Goal: Navigation & Orientation: Go to known website

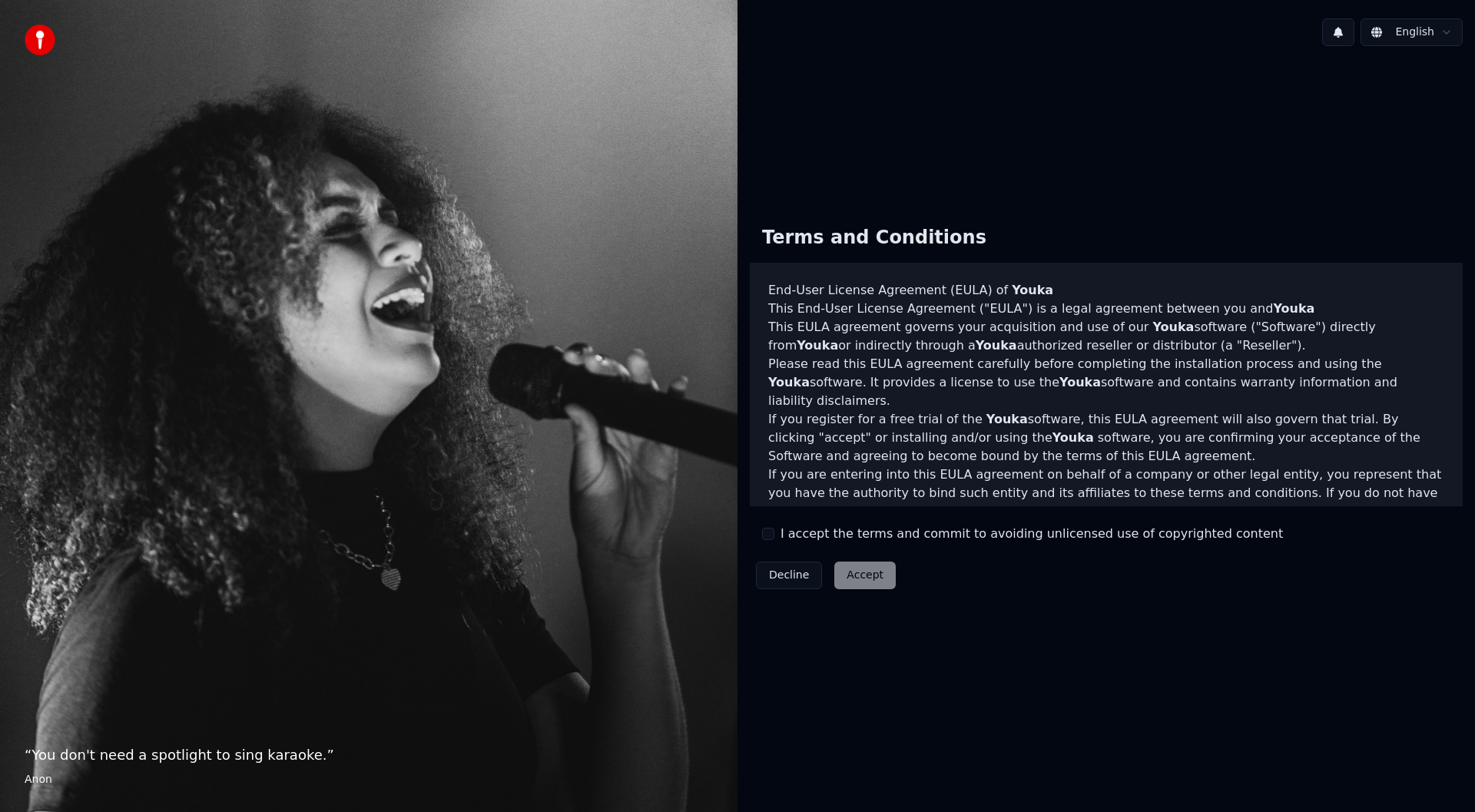
click at [865, 583] on div "Decline Accept" at bounding box center [826, 575] width 152 height 39
click at [861, 582] on div "Decline Accept" at bounding box center [826, 575] width 152 height 39
click at [857, 581] on div "Decline Accept" at bounding box center [826, 575] width 152 height 39
click at [857, 579] on div "Decline Accept" at bounding box center [826, 575] width 152 height 39
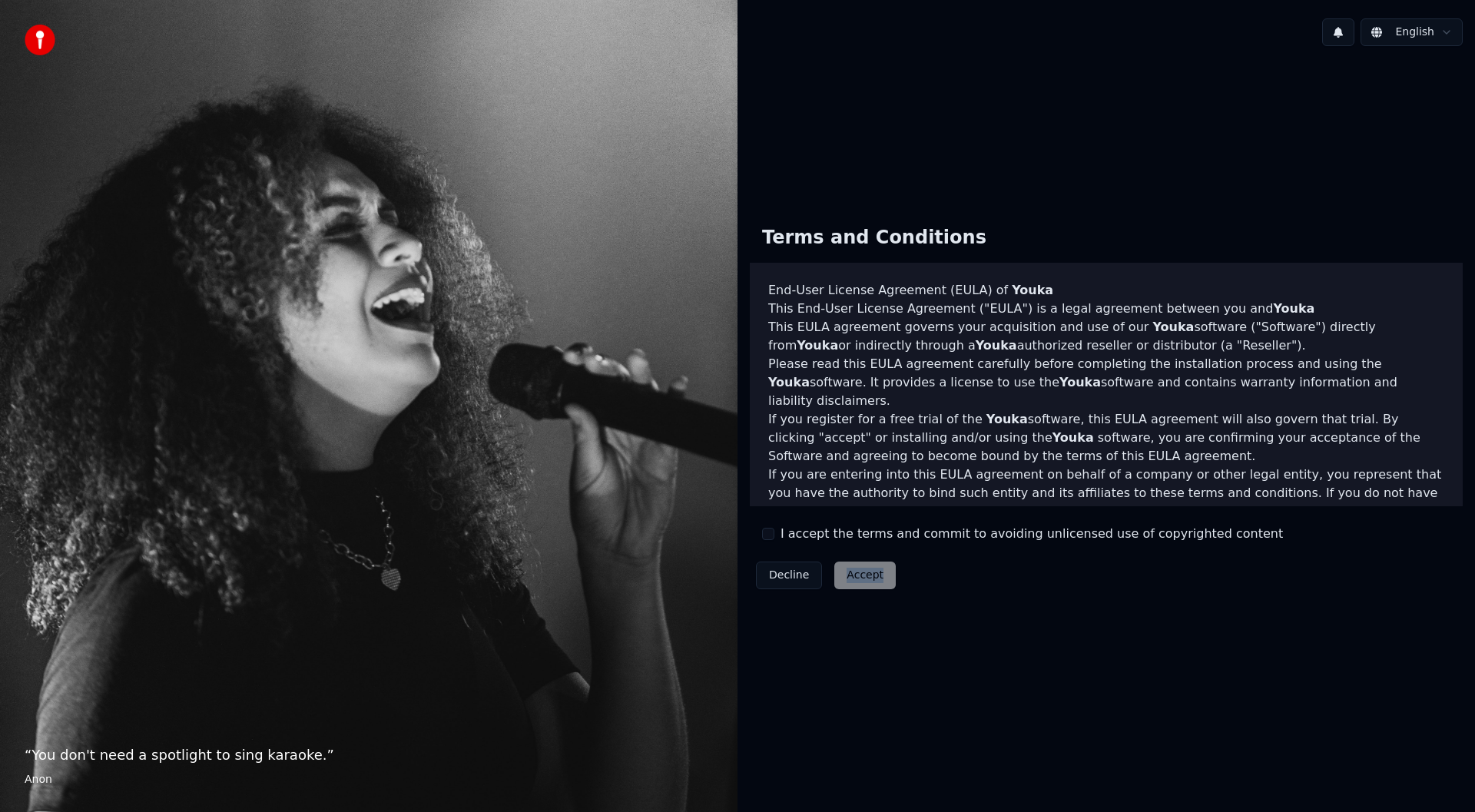
click at [857, 579] on div "Decline Accept" at bounding box center [826, 575] width 152 height 39
click at [858, 579] on div "Decline Accept" at bounding box center [826, 575] width 152 height 39
click at [859, 579] on div "Decline Accept" at bounding box center [826, 575] width 152 height 39
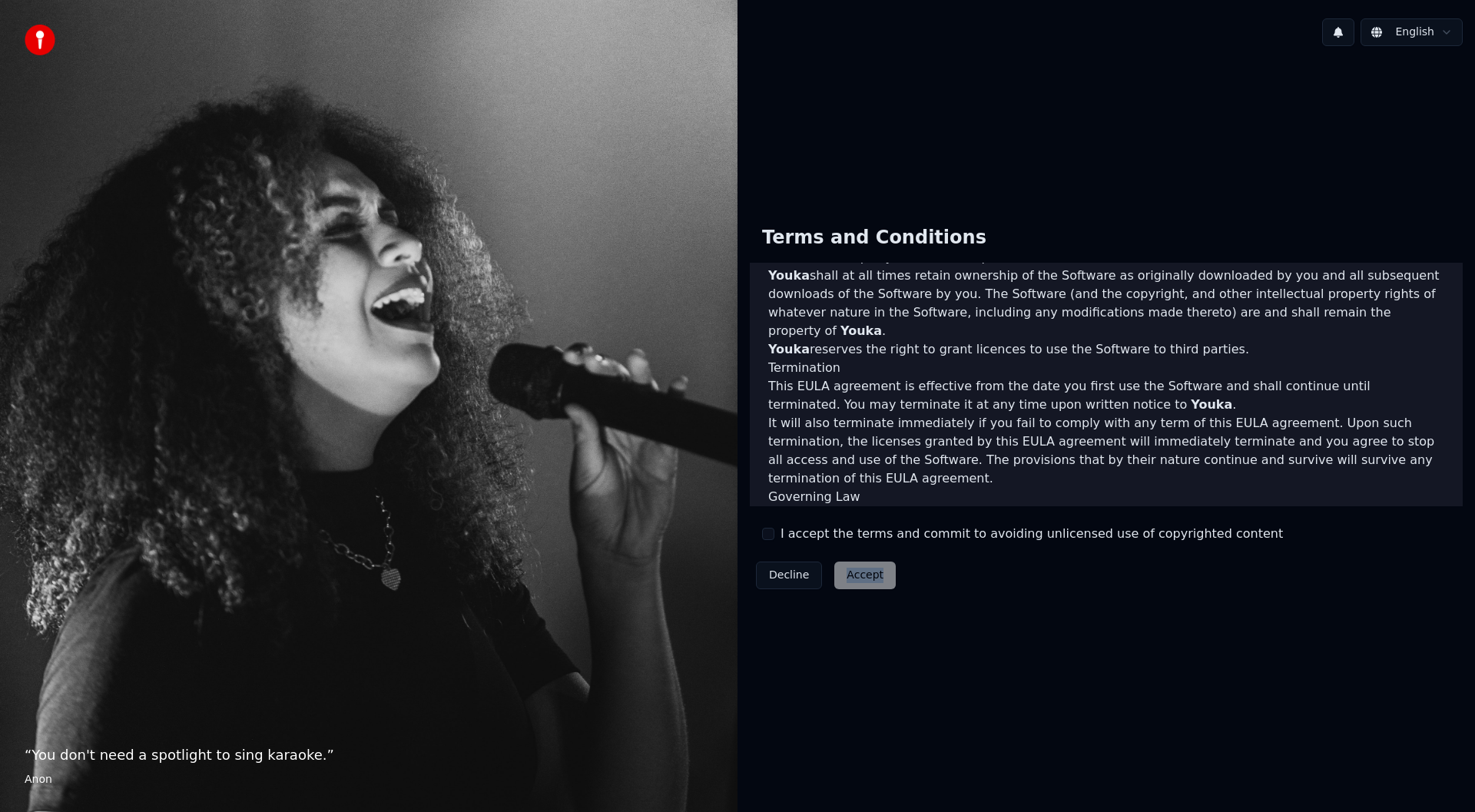
click at [851, 581] on div "Decline Accept" at bounding box center [826, 575] width 152 height 39
click at [840, 577] on div "Decline Accept" at bounding box center [826, 575] width 152 height 39
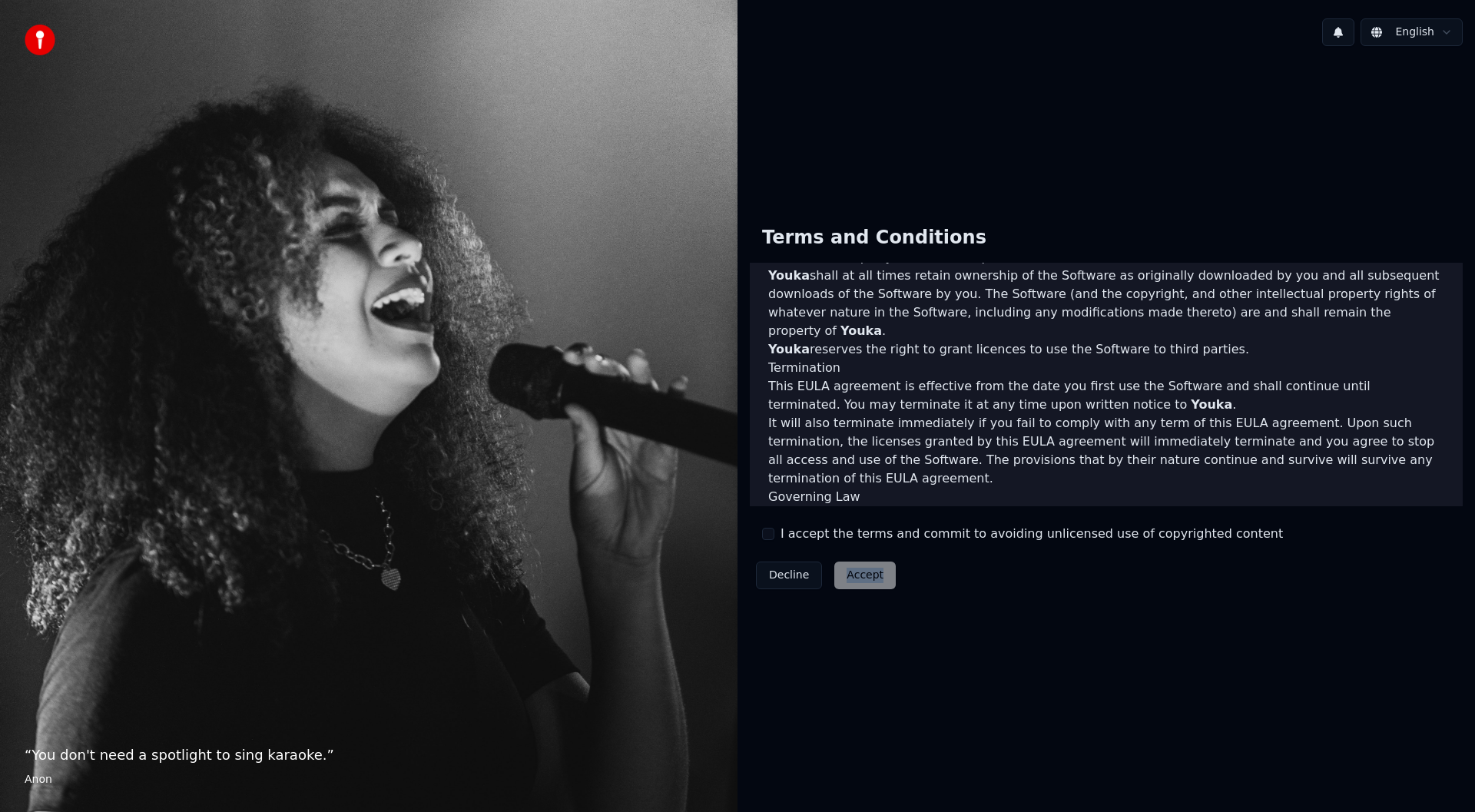
click at [840, 577] on div "Decline Accept" at bounding box center [826, 575] width 152 height 39
click at [839, 577] on div "Decline Accept" at bounding box center [826, 575] width 152 height 39
drag, startPoint x: 1239, startPoint y: 536, endPoint x: 1253, endPoint y: 558, distance: 26.1
click at [1241, 536] on div "Terms and Conditions End-User License Agreement (EULA) of Youka This End-User L…" at bounding box center [1106, 404] width 713 height 382
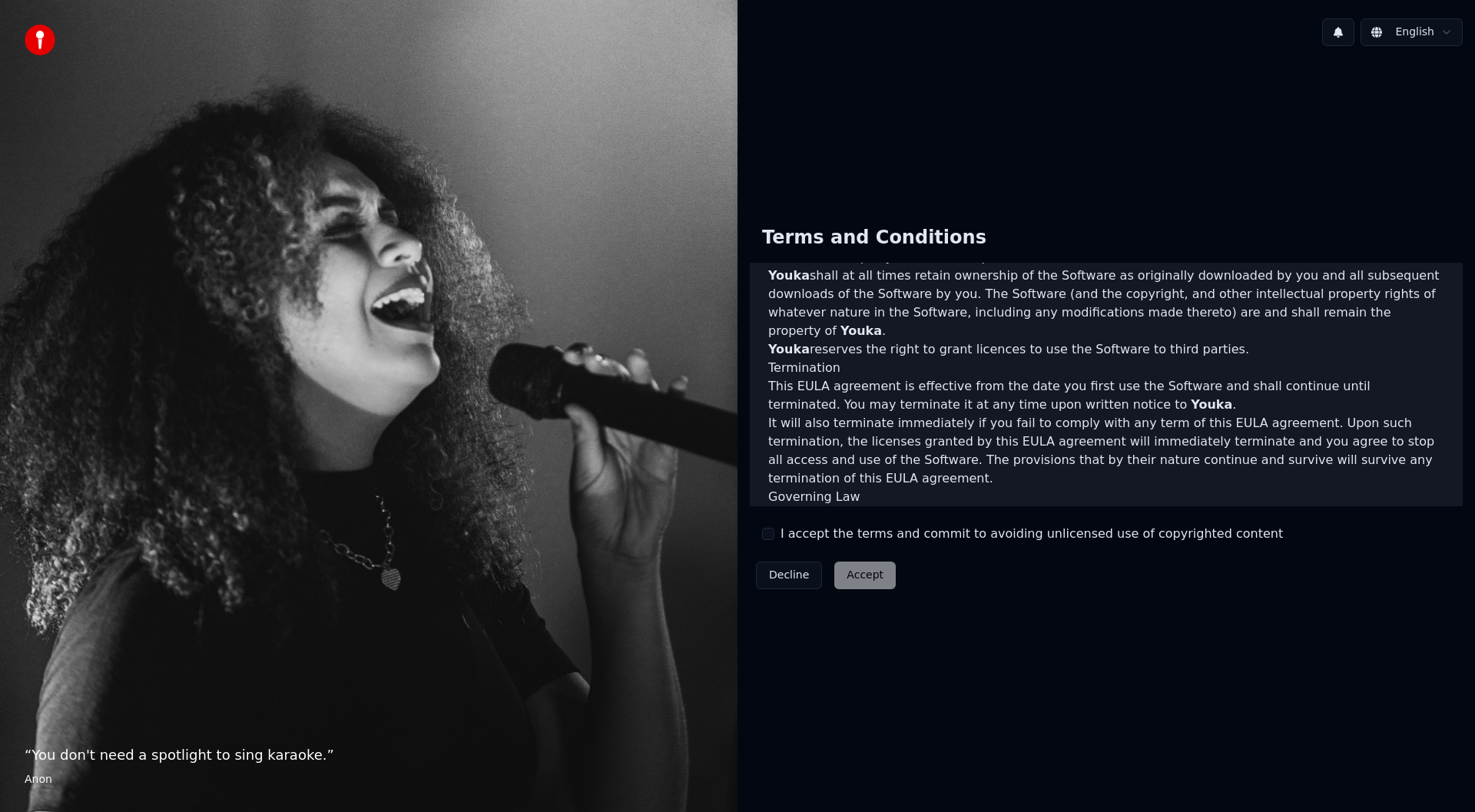
click at [1262, 769] on div "English Terms and Conditions End-User License Agreement (EULA) of Youka This En…" at bounding box center [1106, 406] width 738 height 812
click at [856, 563] on div "Decline Accept" at bounding box center [826, 575] width 152 height 39
drag, startPoint x: 856, startPoint y: 564, endPoint x: 870, endPoint y: 578, distance: 19.8
click at [861, 570] on div "Decline Accept" at bounding box center [826, 575] width 152 height 39
click at [870, 578] on div "Decline Accept" at bounding box center [826, 575] width 152 height 39
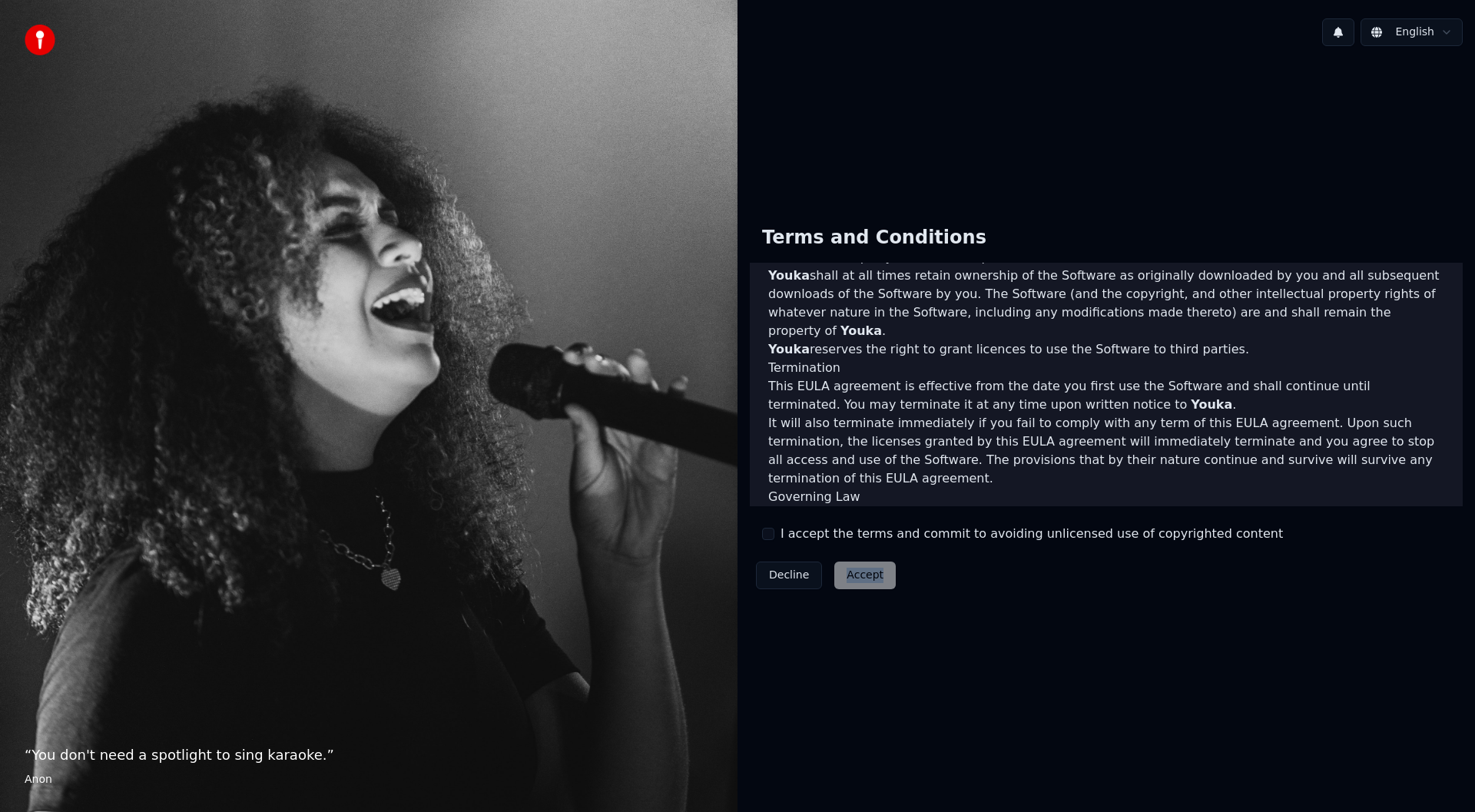
click at [870, 578] on div "Decline Accept" at bounding box center [826, 575] width 152 height 39
click at [872, 578] on div "Decline Accept" at bounding box center [826, 575] width 152 height 39
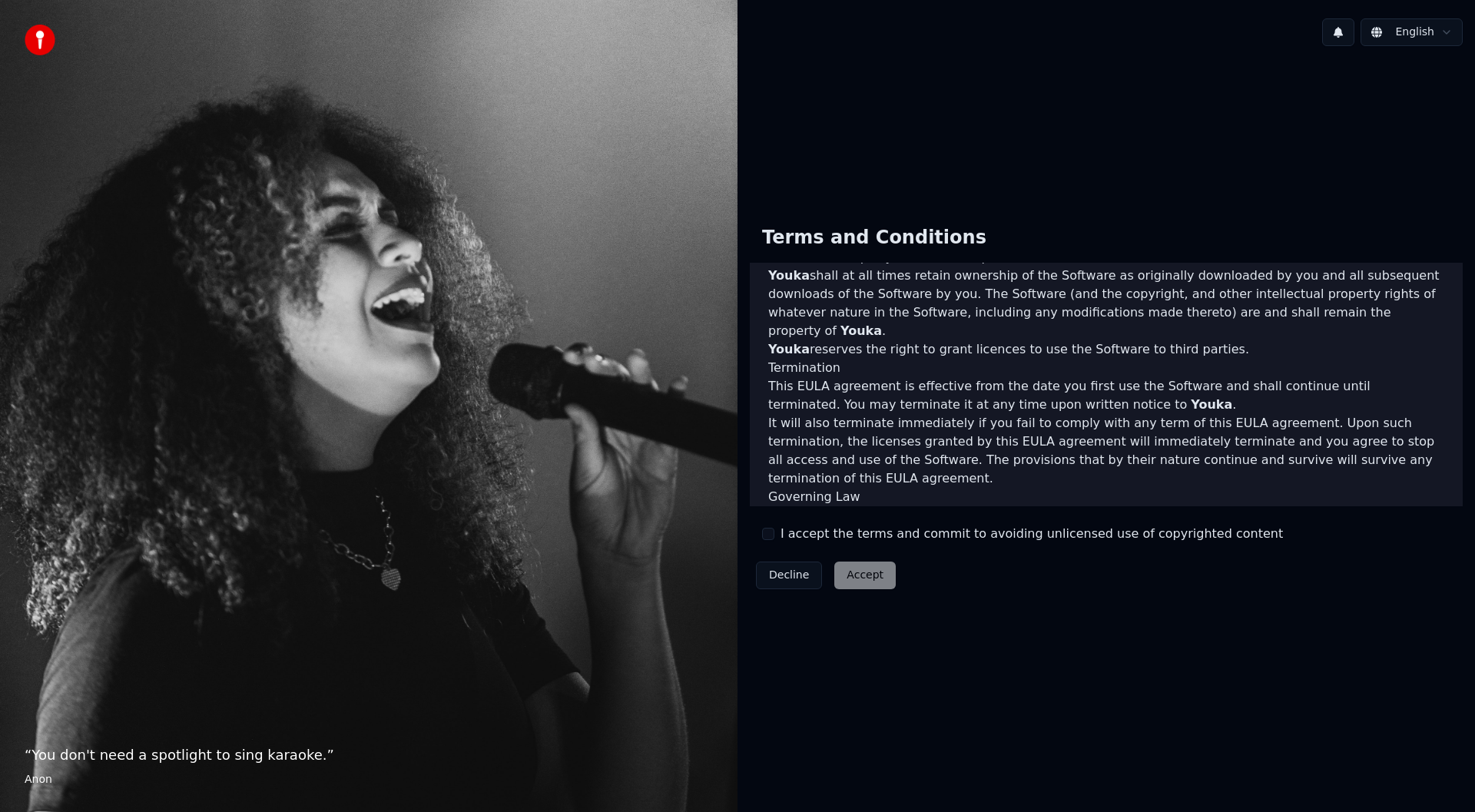
drag, startPoint x: 1464, startPoint y: 469, endPoint x: 1465, endPoint y: 507, distance: 38.0
click at [1465, 507] on div "Terms and Conditions End-User License Agreement (EULA) of Youka This End-User L…" at bounding box center [1106, 404] width 738 height 406
click at [876, 582] on div "Decline Accept" at bounding box center [826, 575] width 152 height 39
click at [1445, 29] on html "“ You don't need a spotlight to sing karaoke. ” Anon English Terms and Conditio…" at bounding box center [737, 406] width 1475 height 812
click at [1446, 29] on html "“ You don't need a spotlight to sing karaoke. ” Anon English Terms and Conditio…" at bounding box center [737, 406] width 1475 height 812
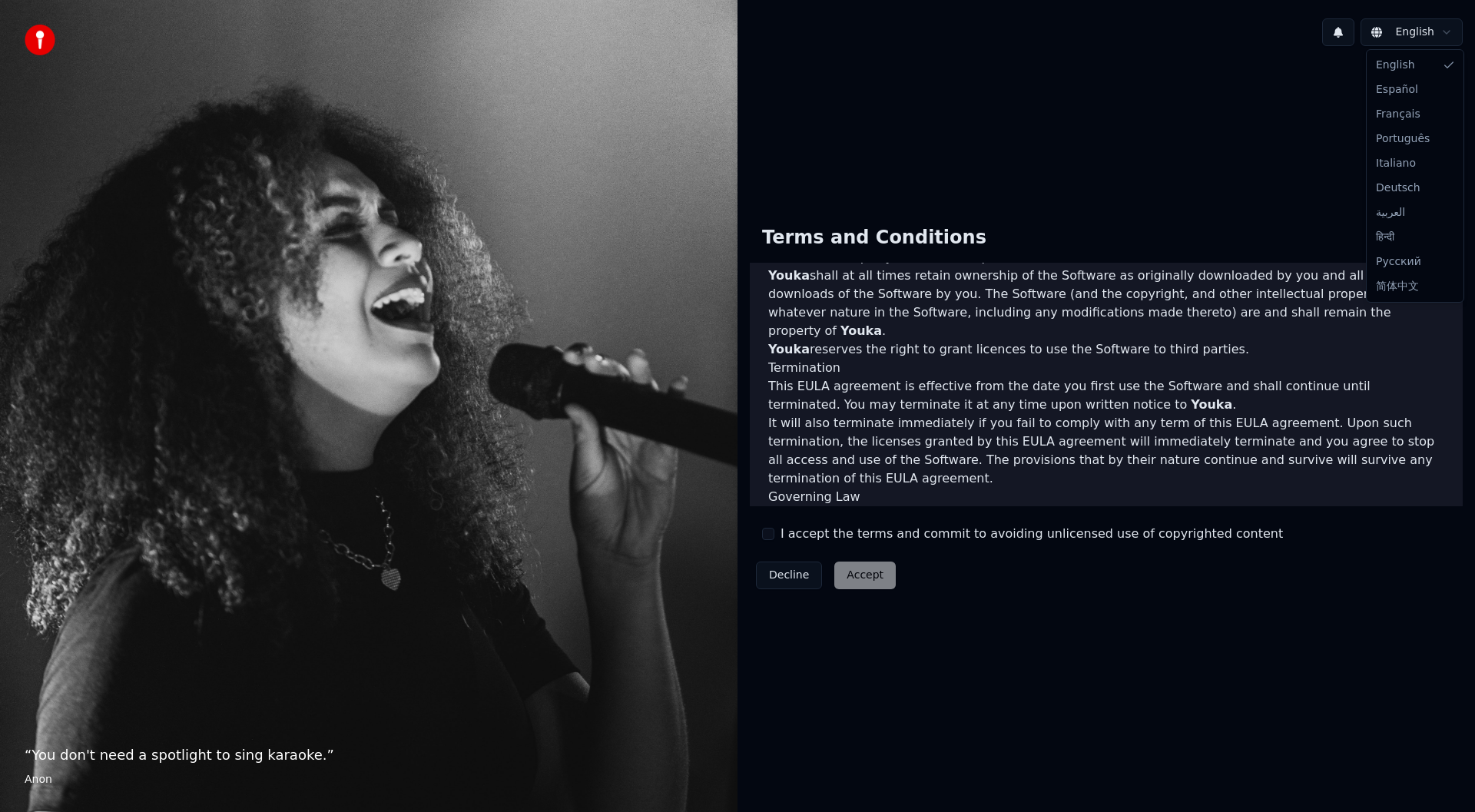
click at [1446, 29] on html "“ You don't need a spotlight to sing karaoke. ” Anon English Terms and Conditio…" at bounding box center [737, 406] width 1475 height 812
click at [860, 585] on div "Decline Accept" at bounding box center [826, 575] width 152 height 39
click at [861, 582] on div "Decline Accept" at bounding box center [826, 575] width 152 height 39
drag, startPoint x: 56, startPoint y: 36, endPoint x: 524, endPoint y: 36, distance: 468.0
click at [95, 36] on div "“ You don't need a spotlight to sing karaoke. ” Anon" at bounding box center [369, 406] width 738 height 812
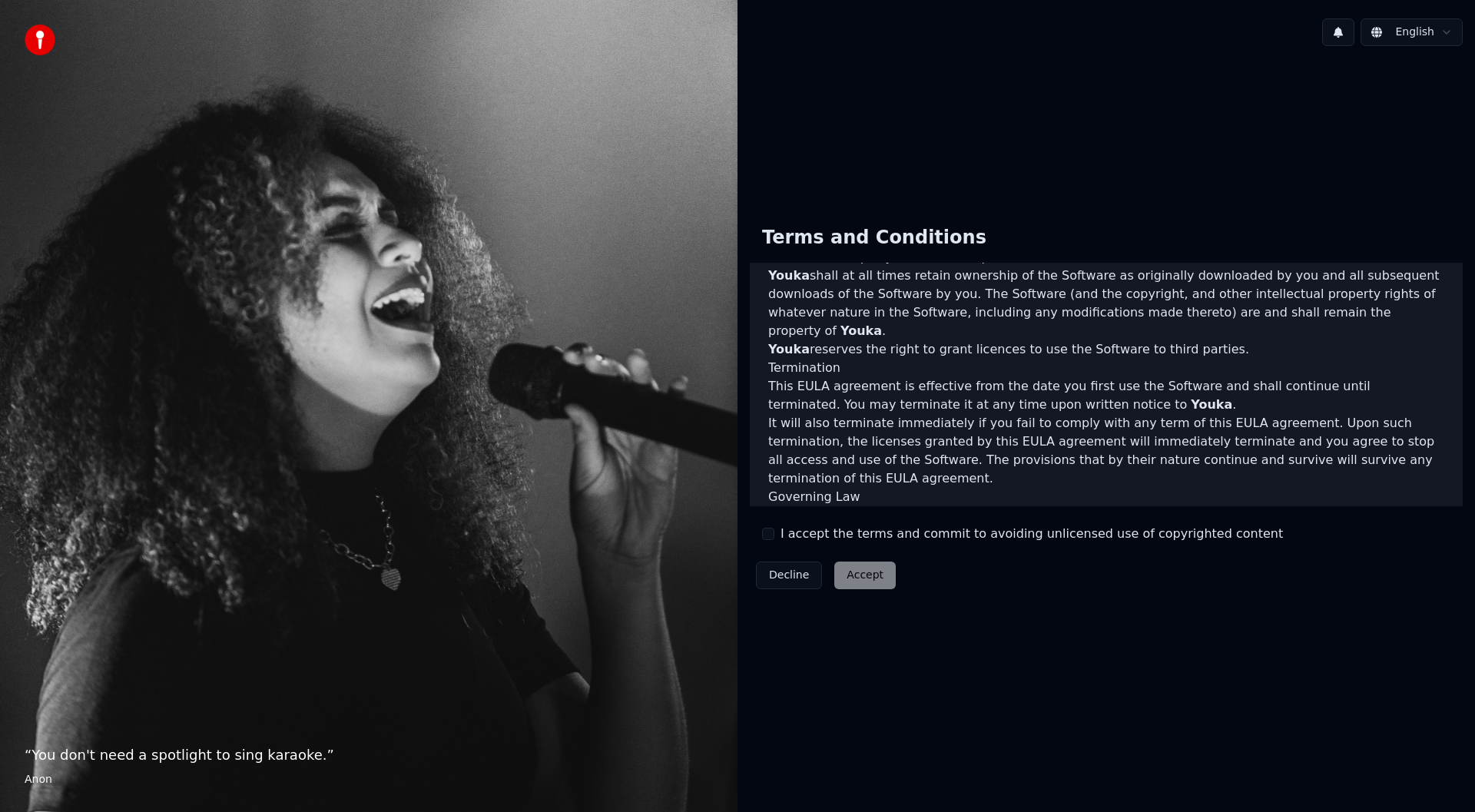
click at [1073, 68] on div "Terms and Conditions End-User License Agreement (EULA) of Youka This End-User L…" at bounding box center [1106, 404] width 738 height 692
click at [861, 577] on div "Decline Accept" at bounding box center [826, 575] width 152 height 39
click at [802, 577] on button "Decline" at bounding box center [789, 574] width 66 height 27
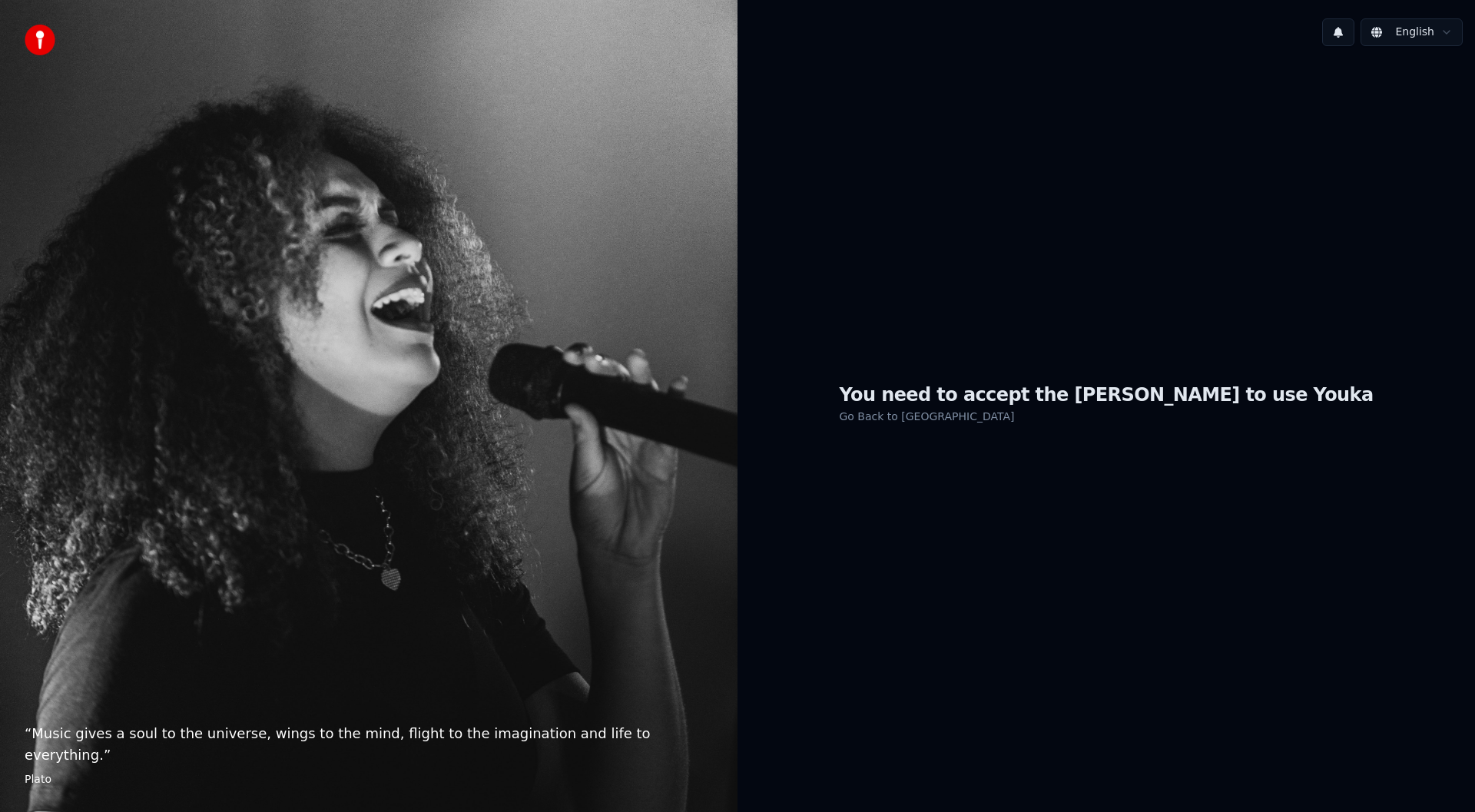
click at [978, 420] on link "Go Back to EULA" at bounding box center [926, 416] width 175 height 24
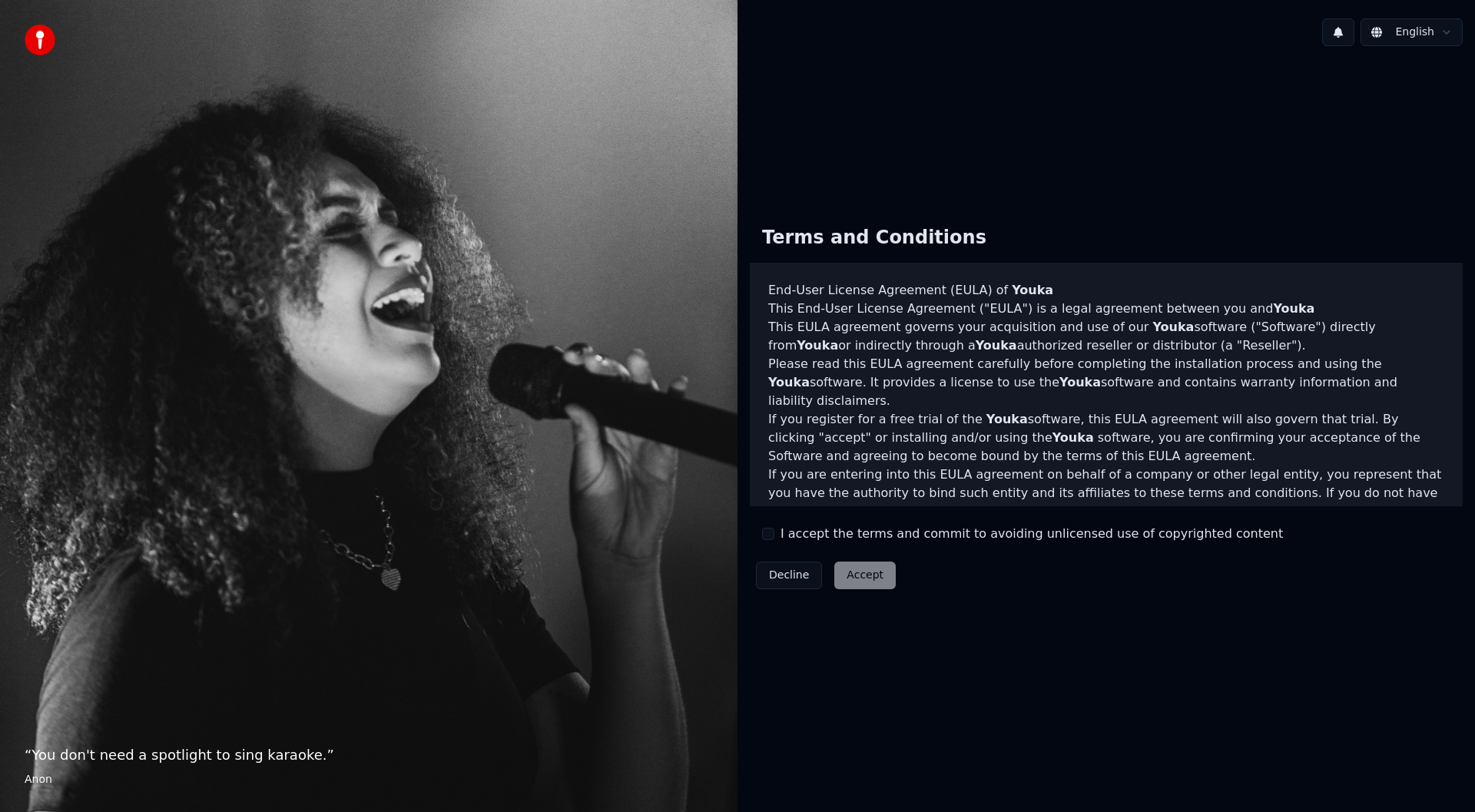
click at [868, 578] on div "Decline Accept" at bounding box center [826, 575] width 152 height 39
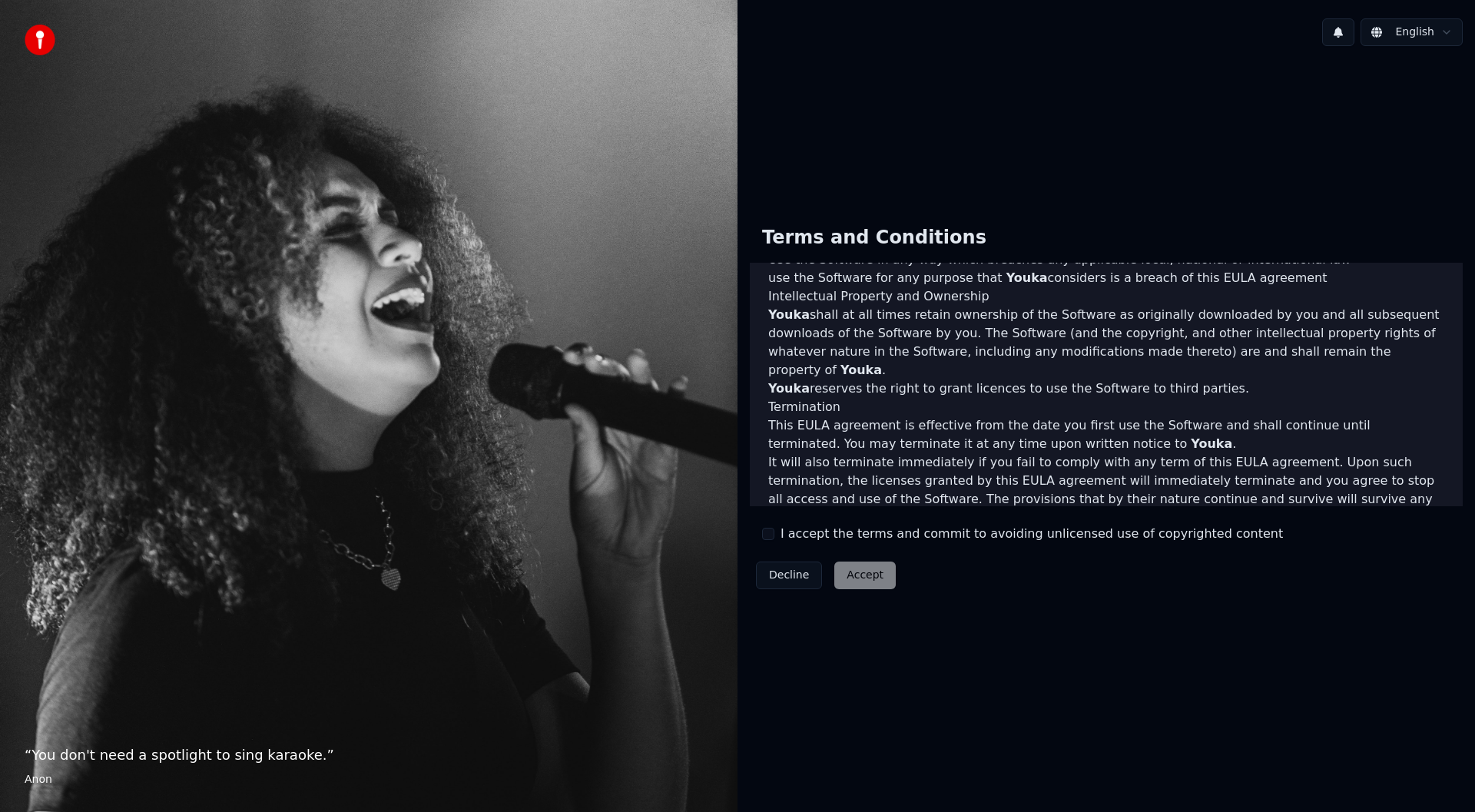
scroll to position [604, 0]
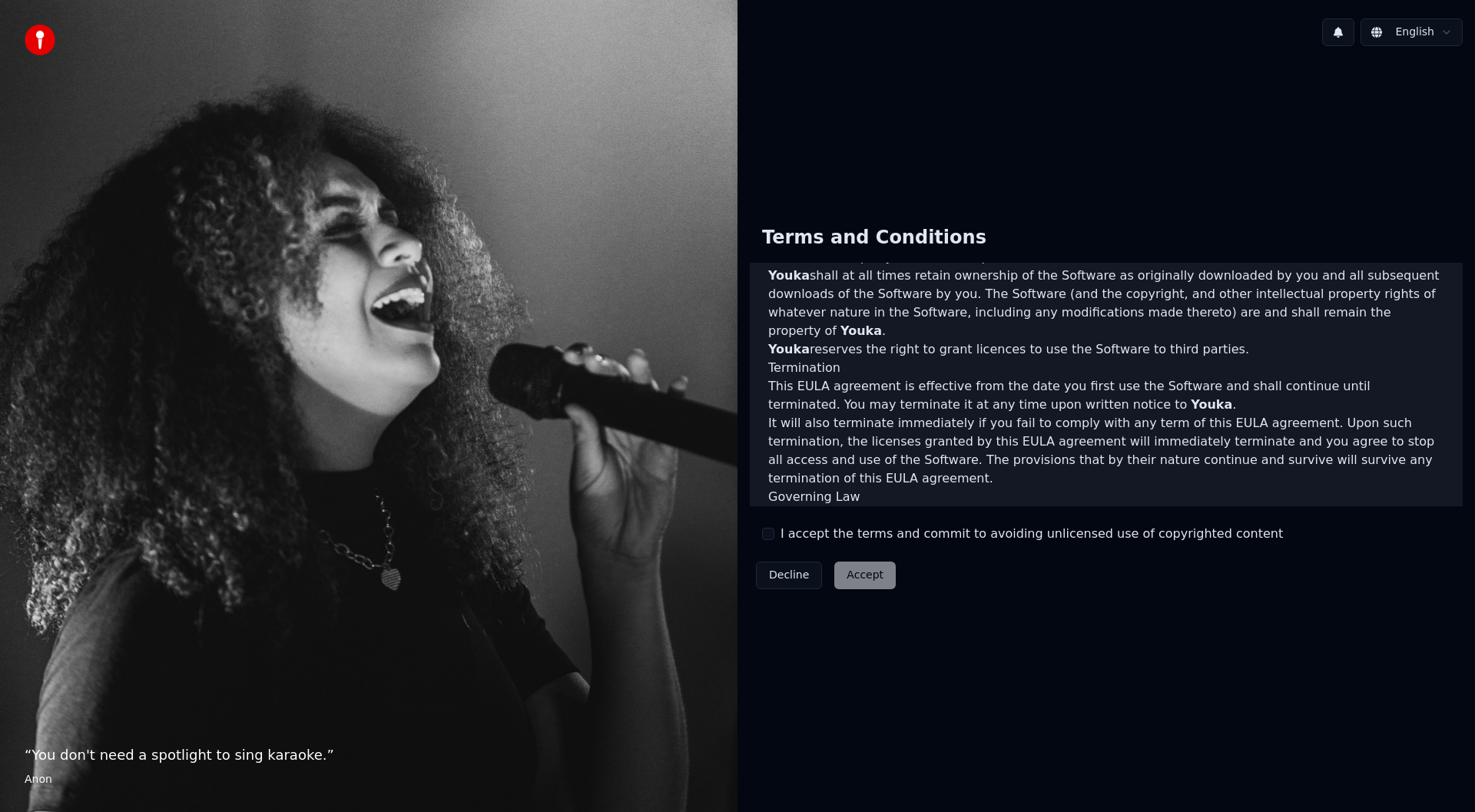
click at [861, 579] on div "Decline Accept" at bounding box center [826, 575] width 152 height 39
click at [859, 579] on div "Decline Accept" at bounding box center [826, 575] width 152 height 39
click at [858, 579] on div "Decline Accept" at bounding box center [826, 575] width 152 height 39
click at [858, 578] on div "Decline Accept" at bounding box center [826, 575] width 152 height 39
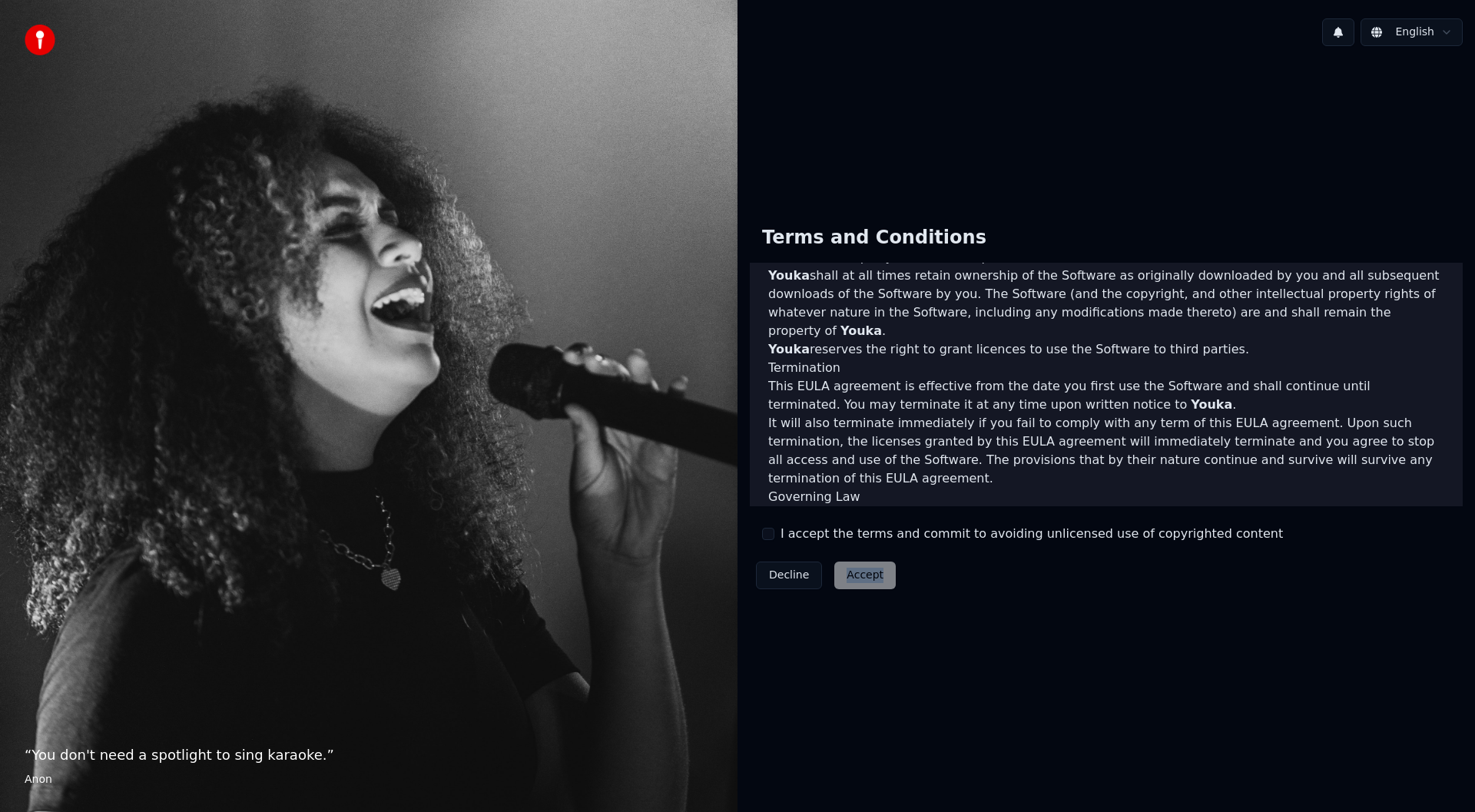
click at [858, 578] on div "Decline Accept" at bounding box center [826, 575] width 152 height 39
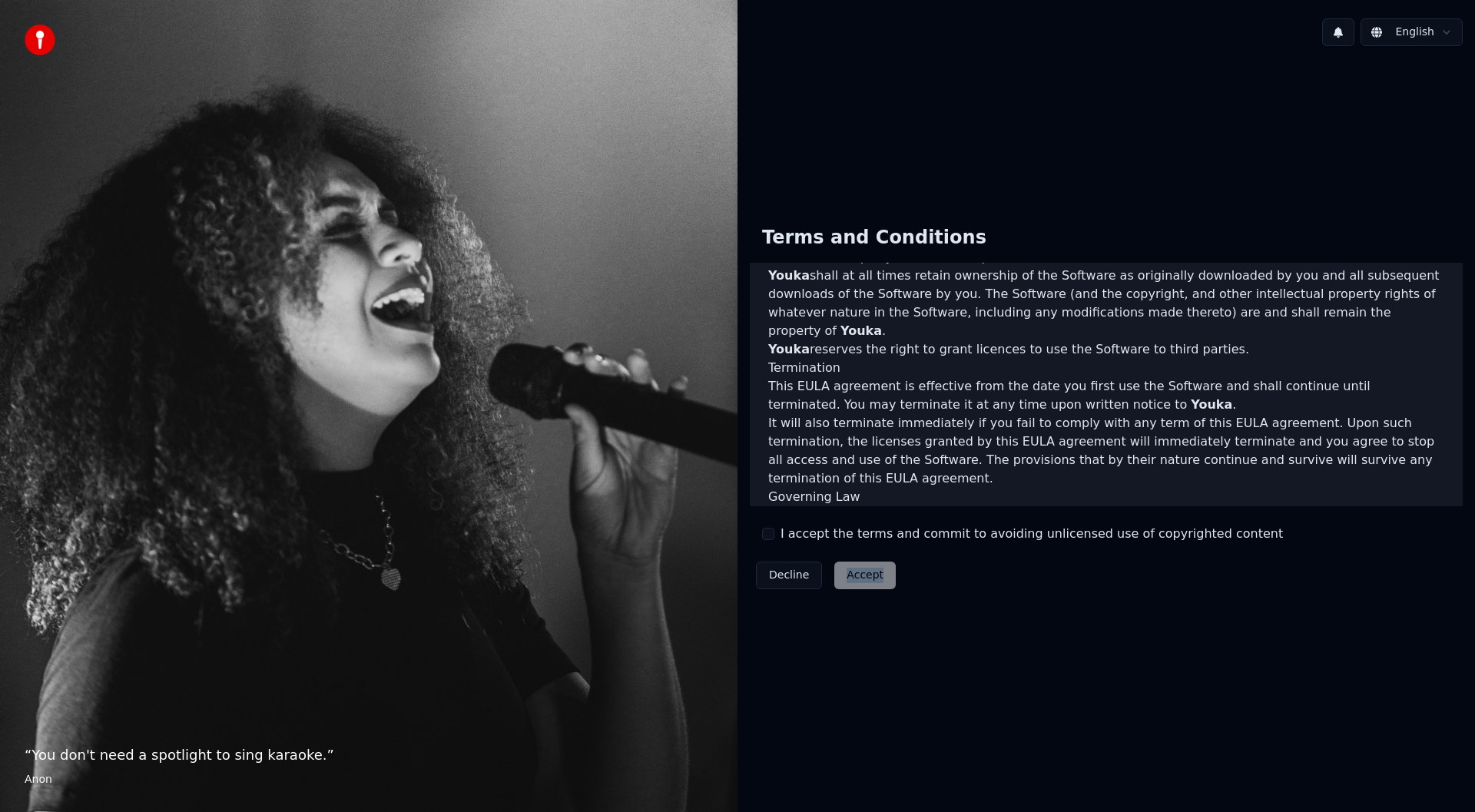
click at [858, 578] on div "Decline Accept" at bounding box center [826, 575] width 152 height 39
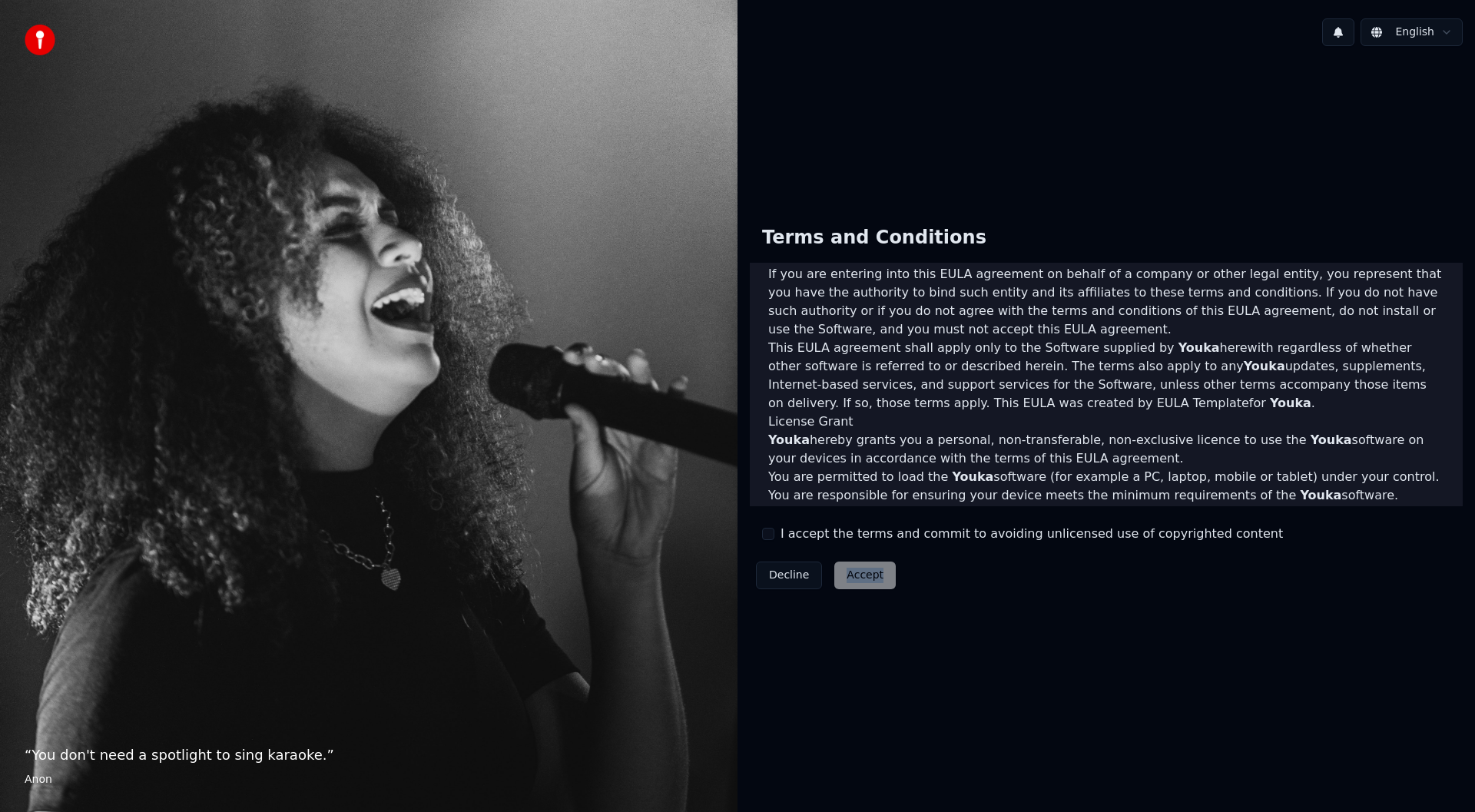
type button "on"
click at [872, 565] on div "Decline Accept" at bounding box center [826, 575] width 152 height 39
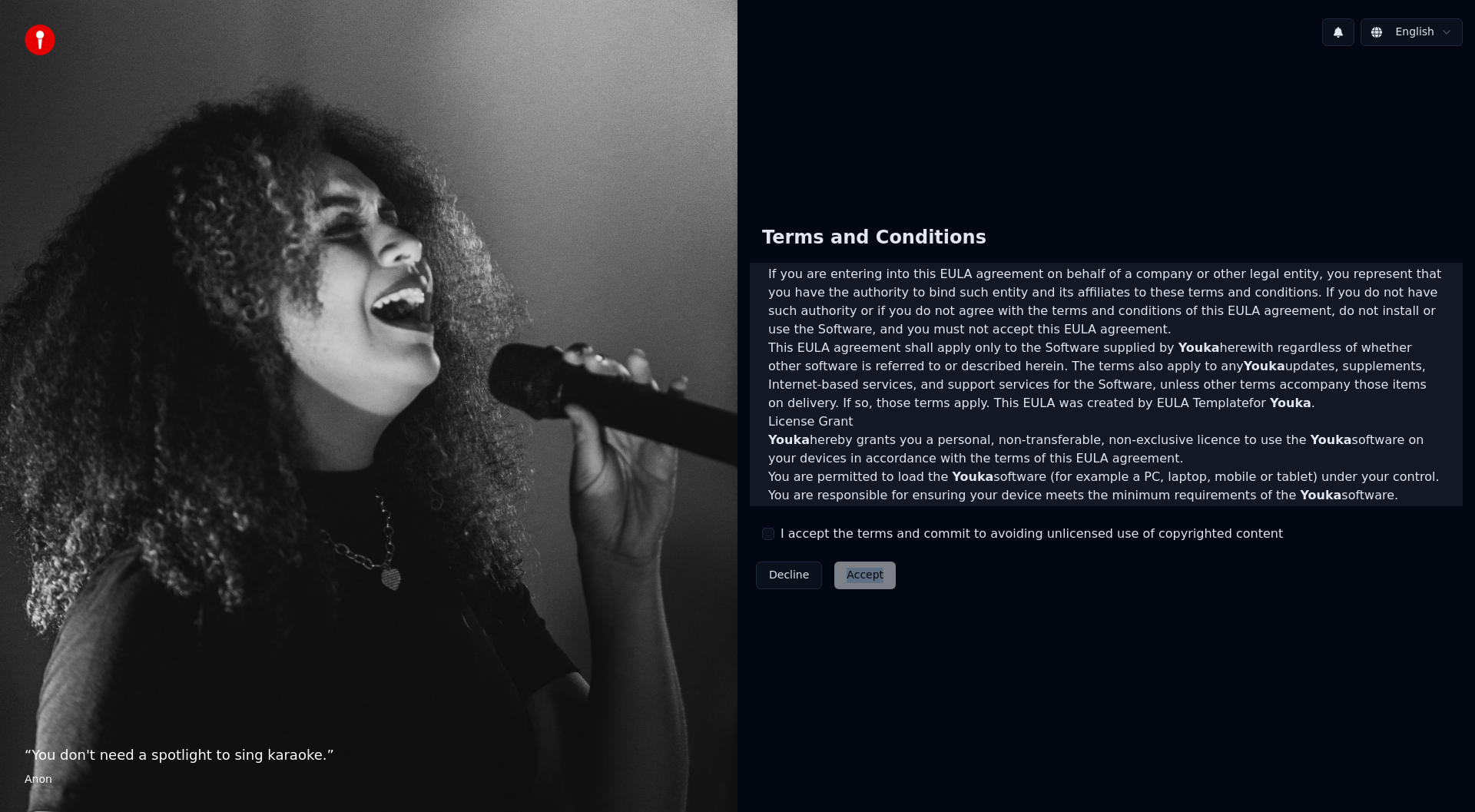
click at [872, 565] on div "Decline Accept" at bounding box center [826, 575] width 152 height 39
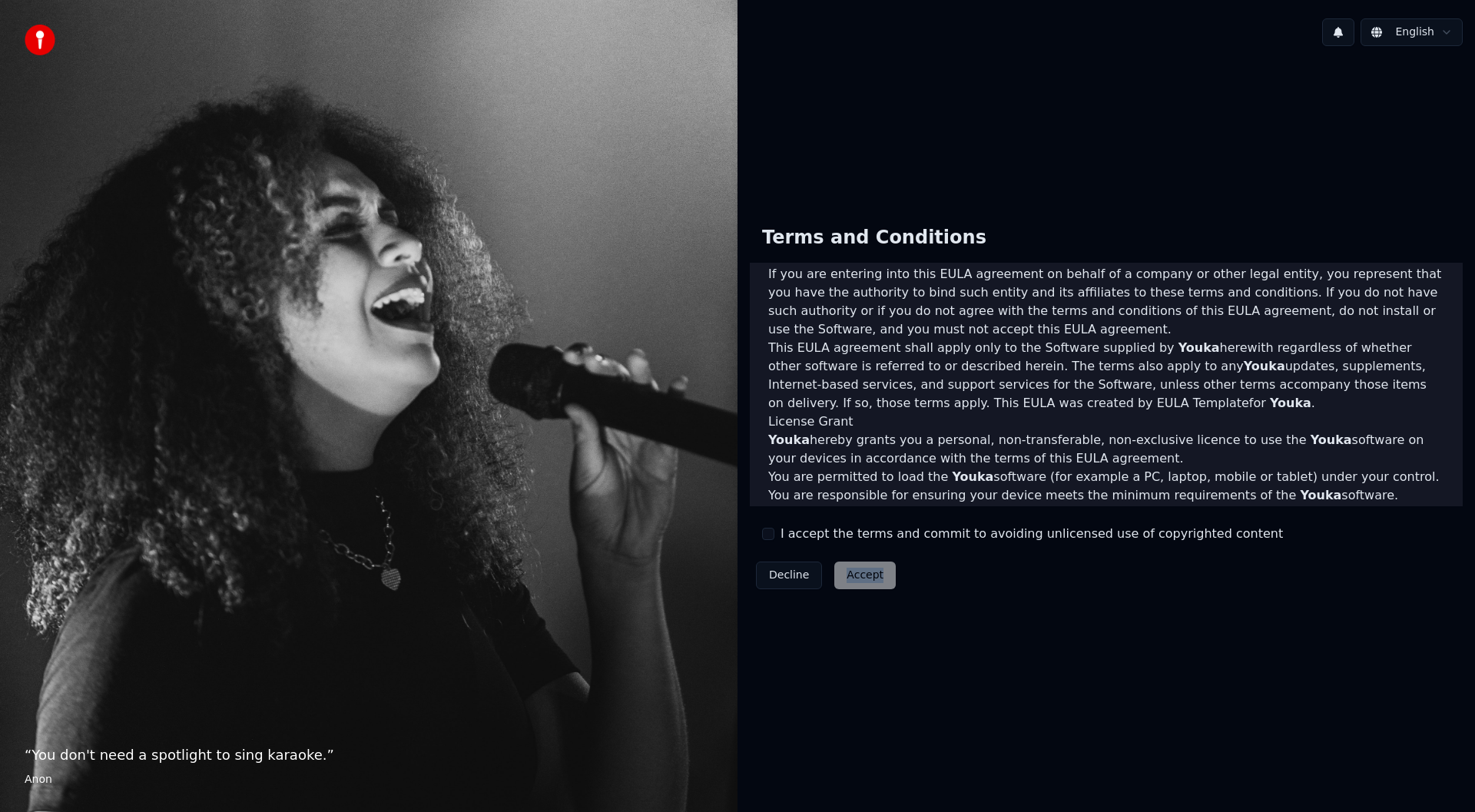
click at [872, 565] on div "Decline Accept" at bounding box center [826, 575] width 152 height 39
click at [875, 565] on div "Decline Accept" at bounding box center [826, 575] width 152 height 39
click at [880, 564] on div "Decline Accept" at bounding box center [826, 575] width 152 height 39
click at [882, 582] on div "Decline Accept" at bounding box center [826, 575] width 152 height 39
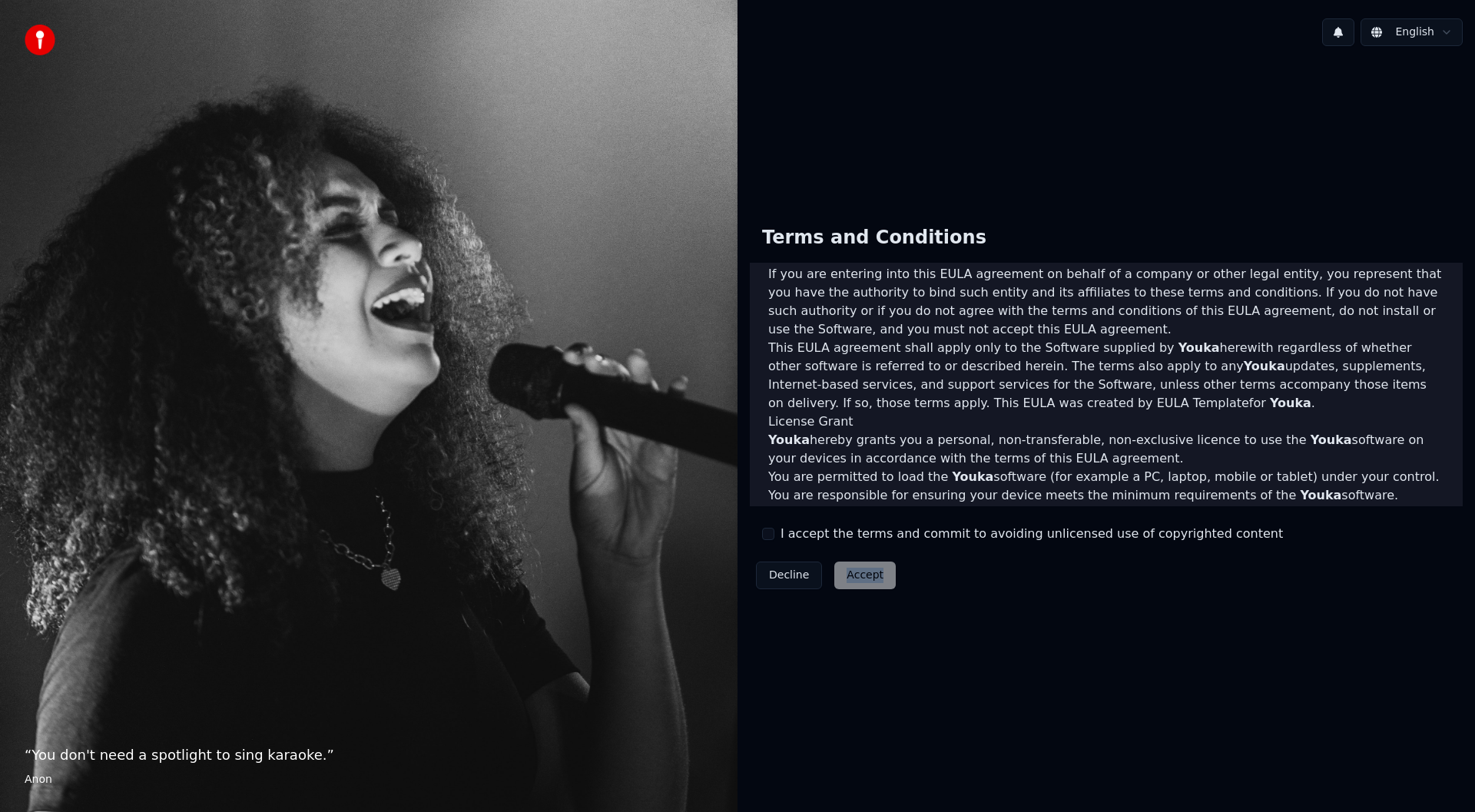
click at [882, 582] on div "Decline Accept" at bounding box center [826, 575] width 152 height 39
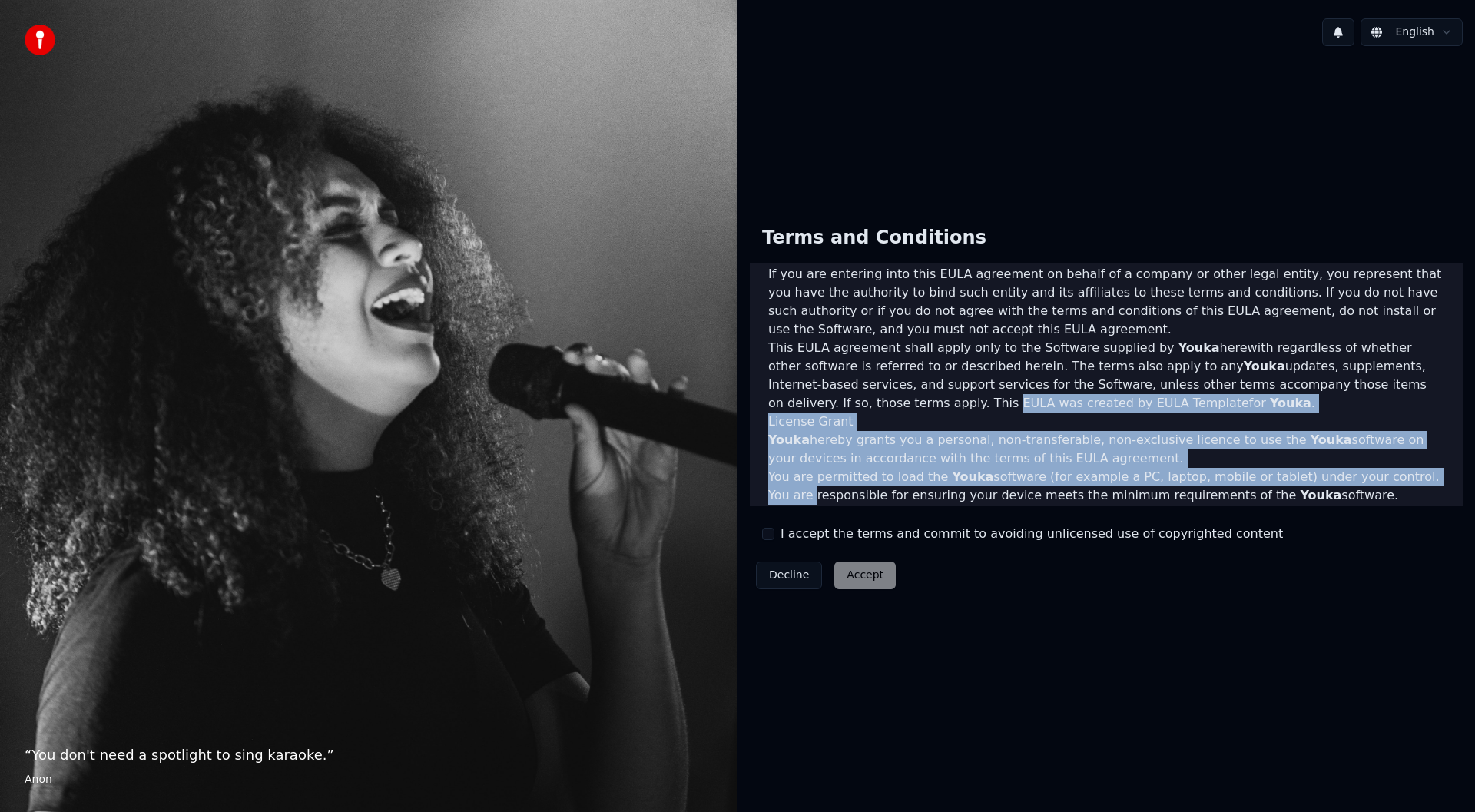
drag, startPoint x: 1467, startPoint y: 360, endPoint x: 1474, endPoint y: 454, distance: 94.3
click at [1474, 454] on div "Terms and Conditions End-User License Agreement (EULA) of Youka This End-User L…" at bounding box center [1106, 404] width 738 height 406
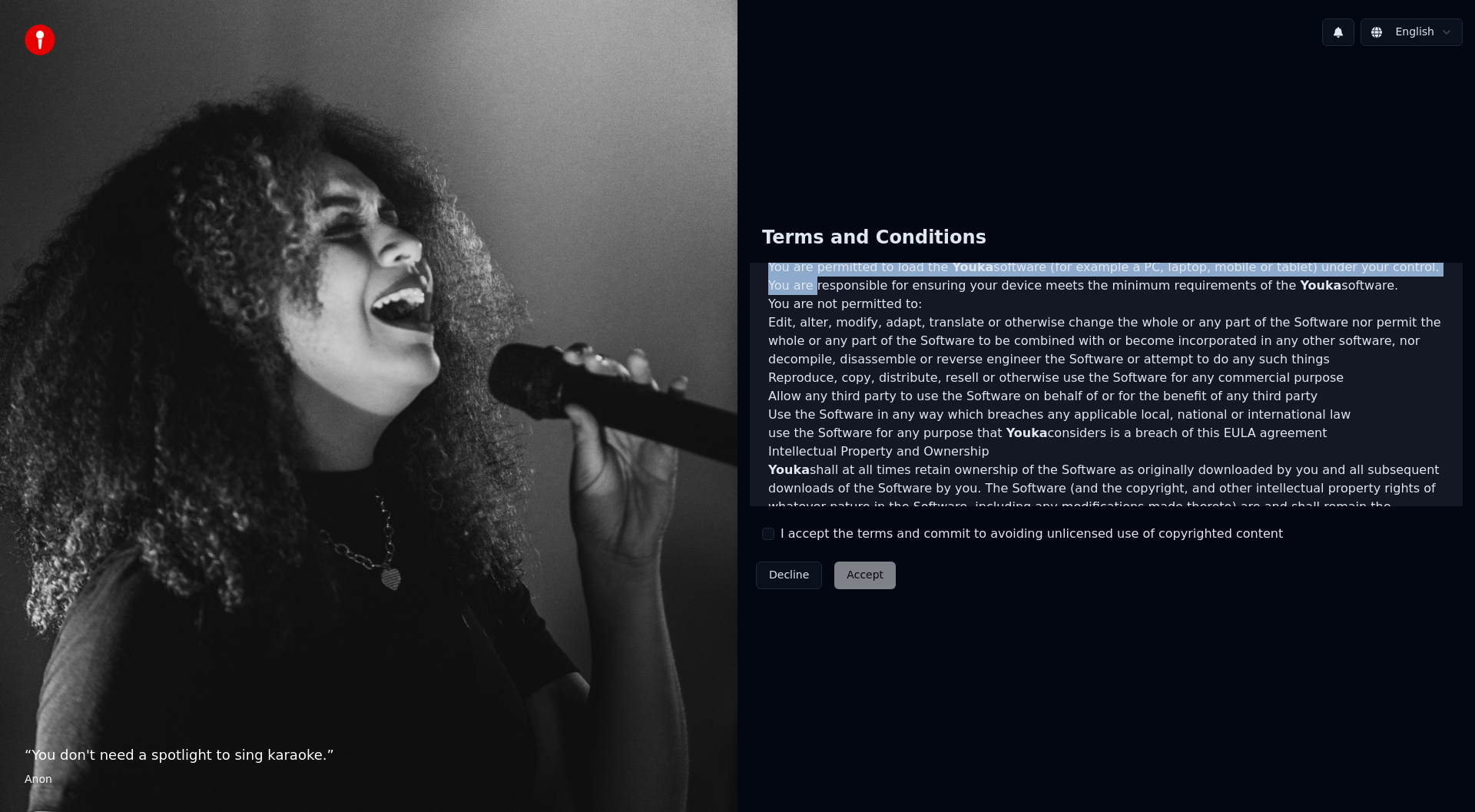
scroll to position [604, 0]
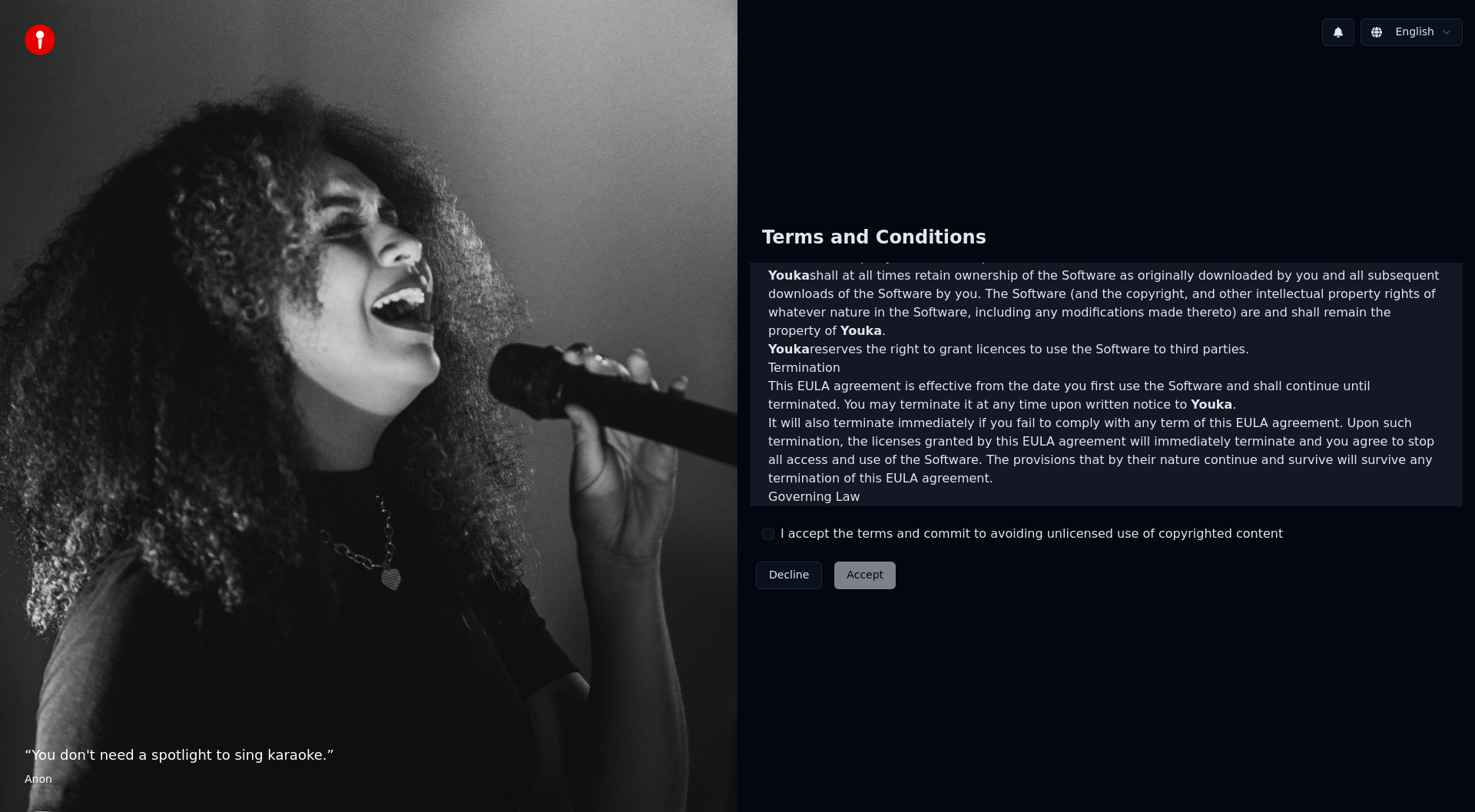
click at [871, 572] on div "Decline Accept" at bounding box center [826, 575] width 152 height 39
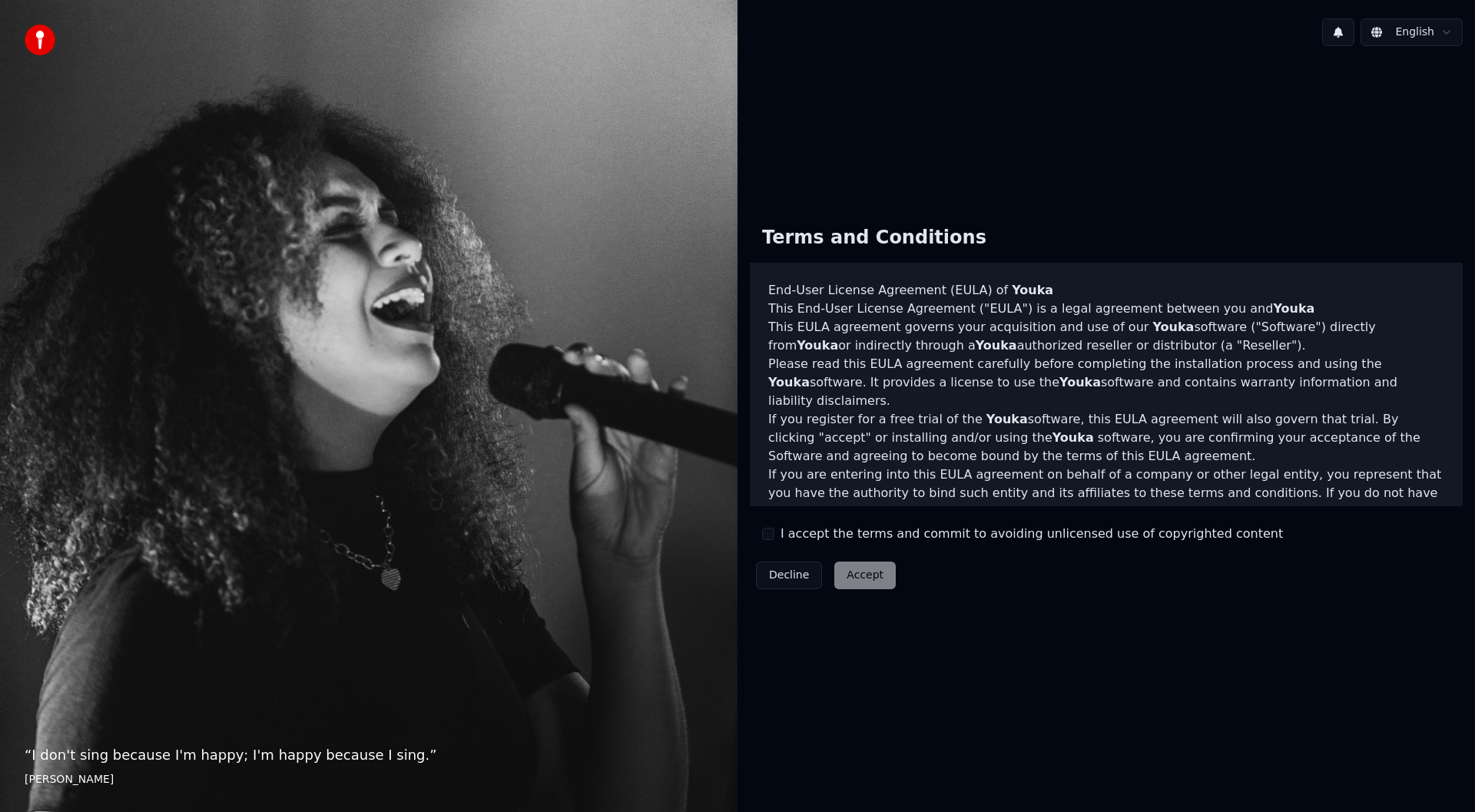
click at [875, 564] on div "Decline Accept" at bounding box center [826, 575] width 152 height 39
click at [875, 584] on div "Decline Accept" at bounding box center [826, 575] width 152 height 39
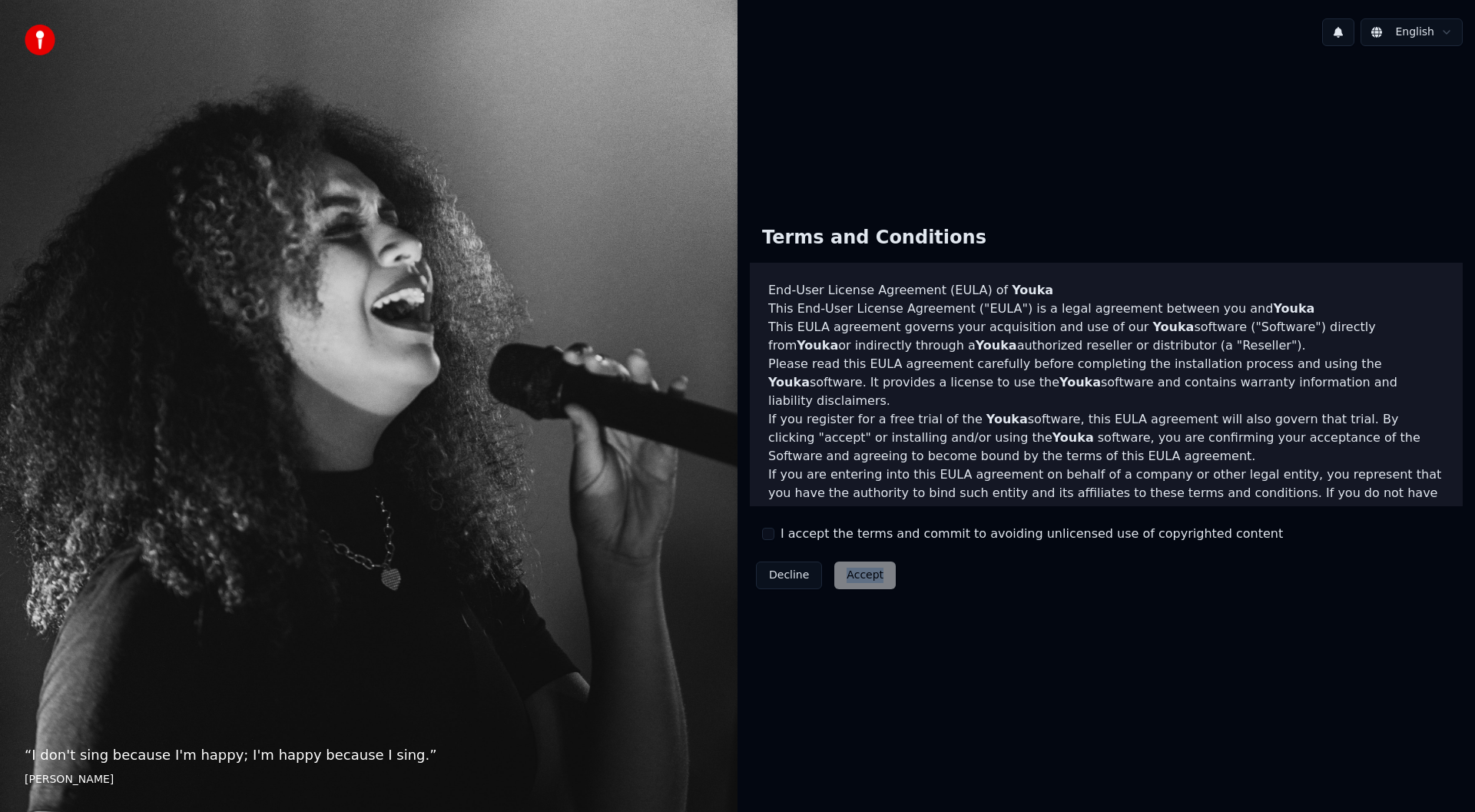
click at [875, 584] on div "Decline Accept" at bounding box center [826, 575] width 152 height 39
